Goal: Task Accomplishment & Management: Complete application form

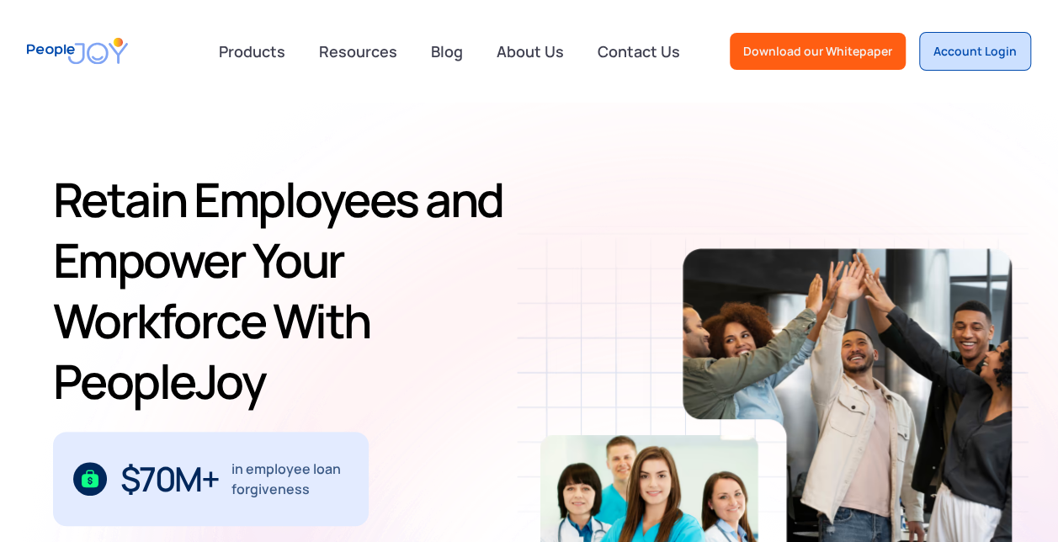
click at [985, 45] on div "Account Login" at bounding box center [974, 51] width 83 height 17
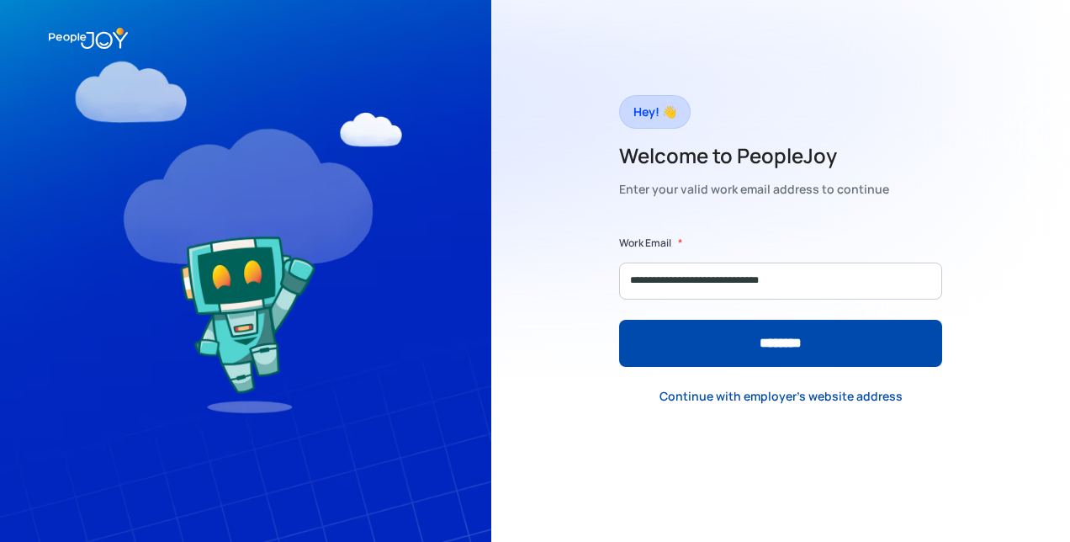
type input "**********"
click at [619, 320] on input "********" at bounding box center [780, 343] width 323 height 47
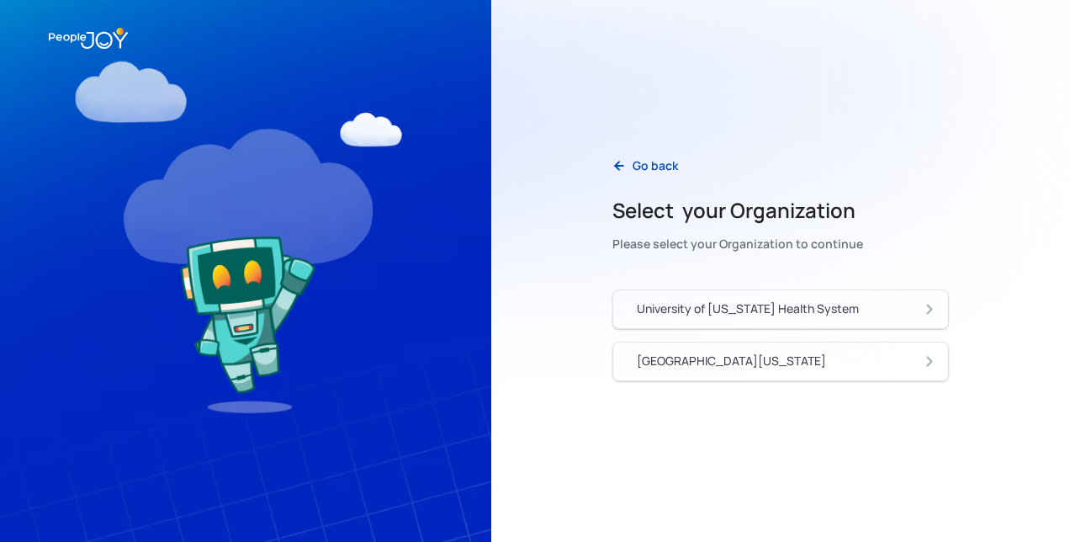
click at [824, 313] on div "University of [US_STATE] Health System" at bounding box center [748, 308] width 222 height 17
